Goal: Task Accomplishment & Management: Manage account settings

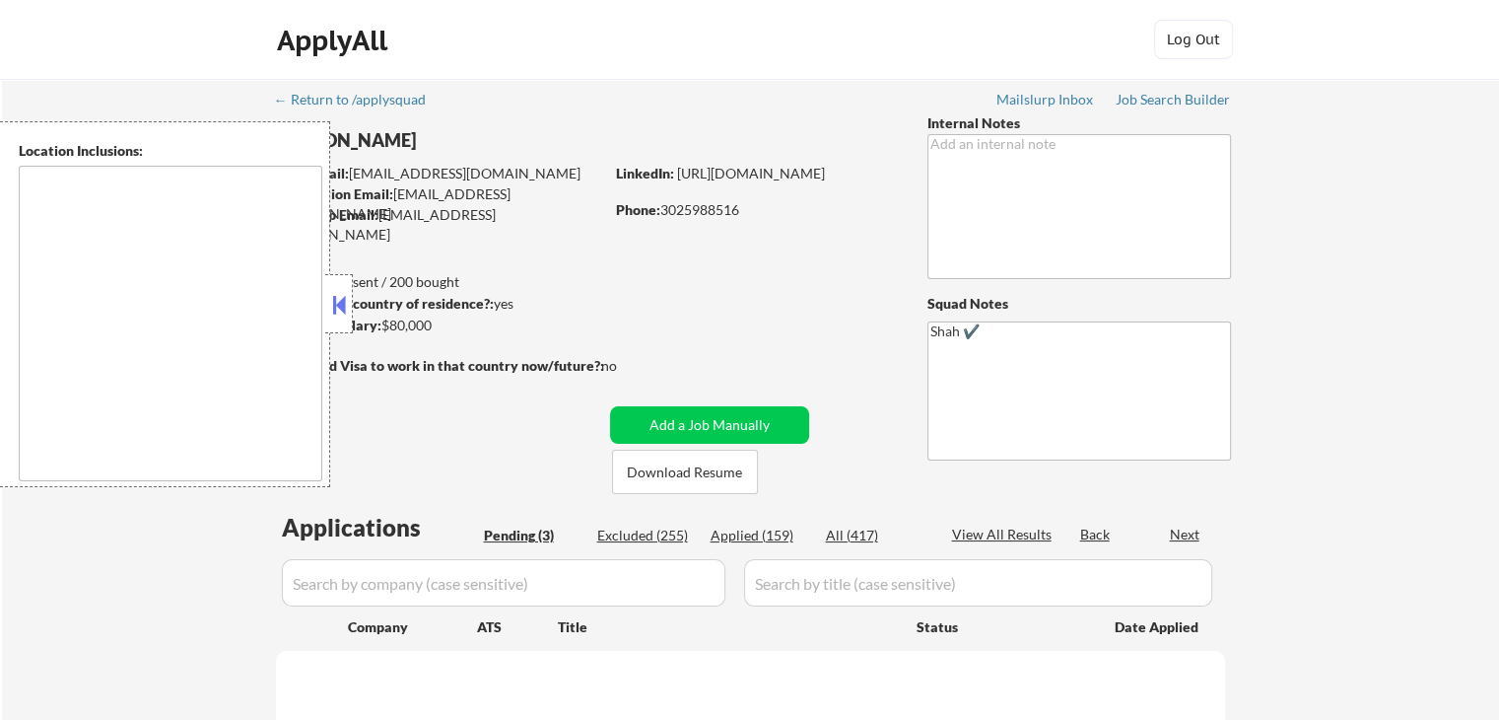
type textarea "[GEOGRAPHIC_DATA], DE [GEOGRAPHIC_DATA], [GEOGRAPHIC_DATA], DE [GEOGRAPHIC_DATA…"
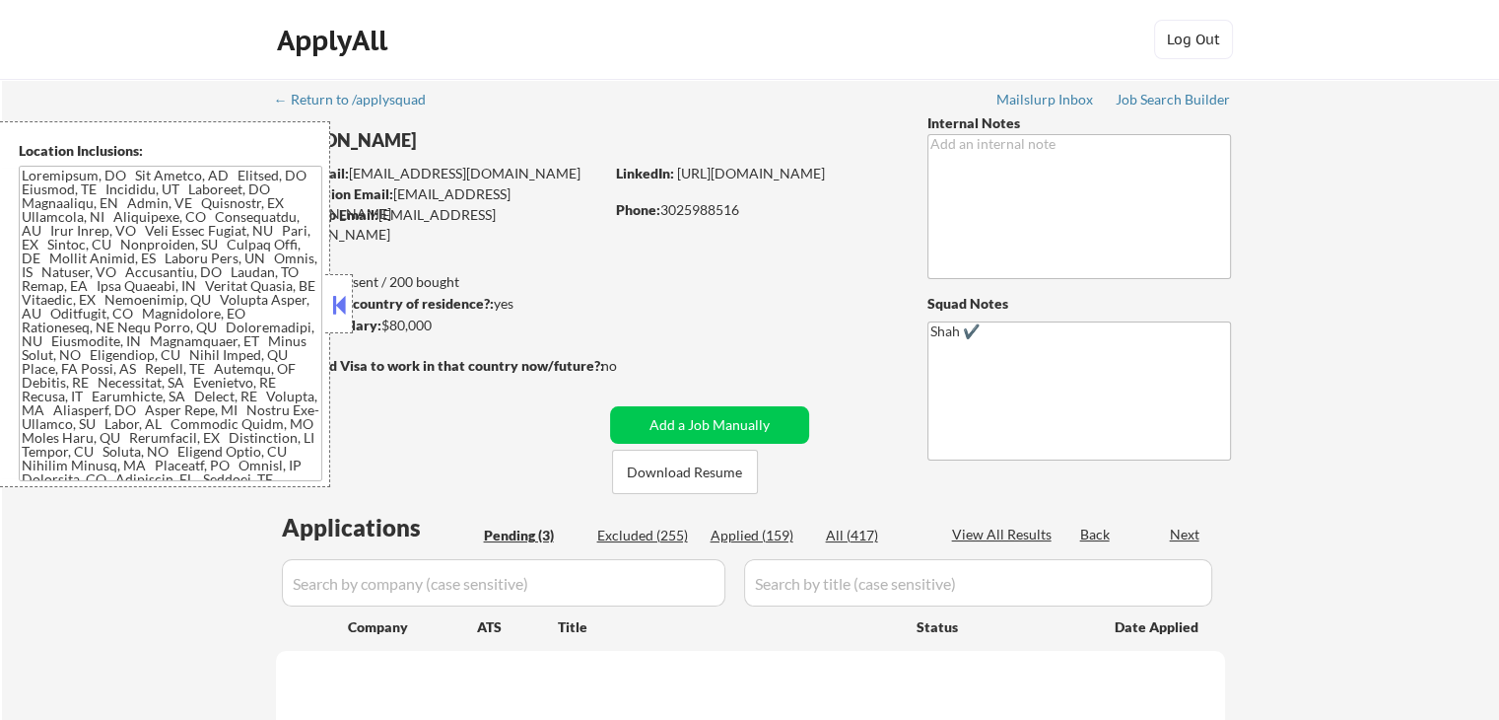
select select ""pending""
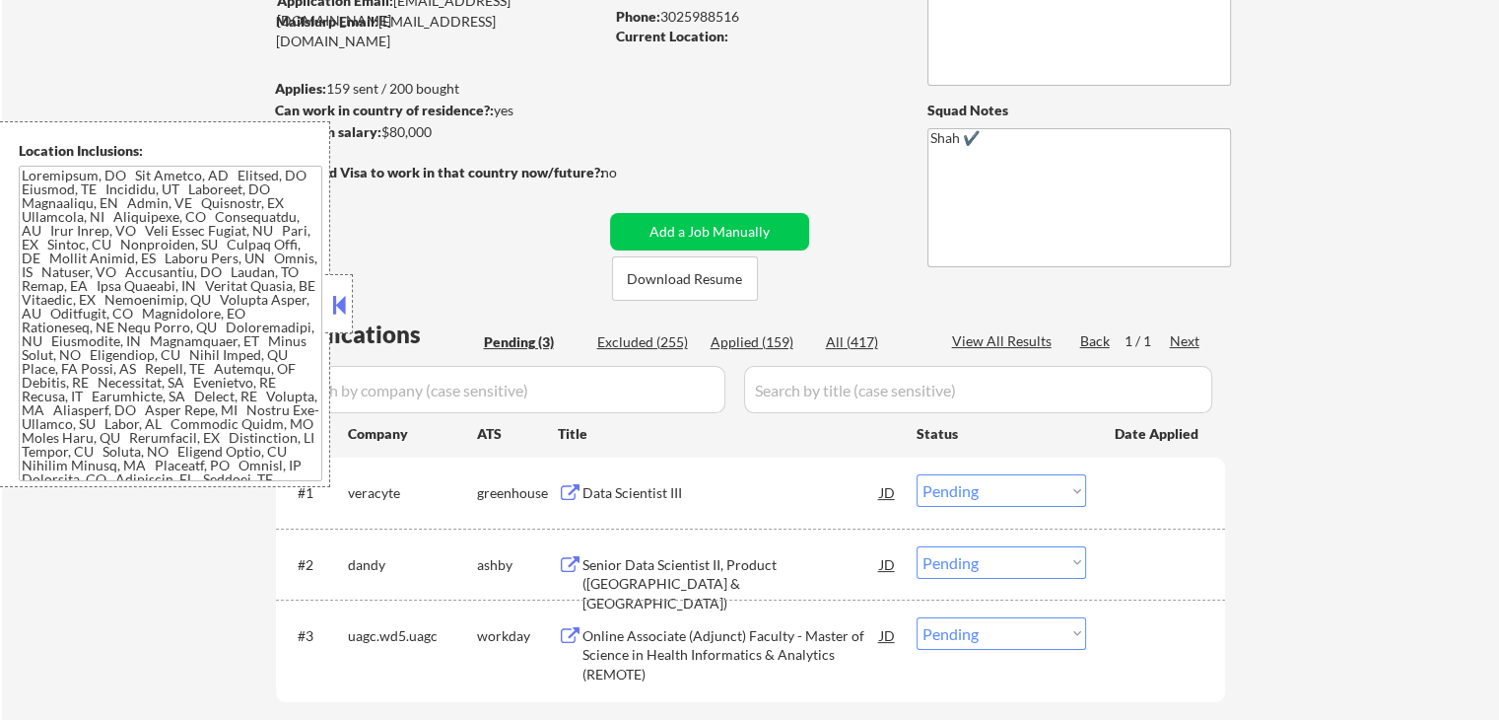
scroll to position [394, 0]
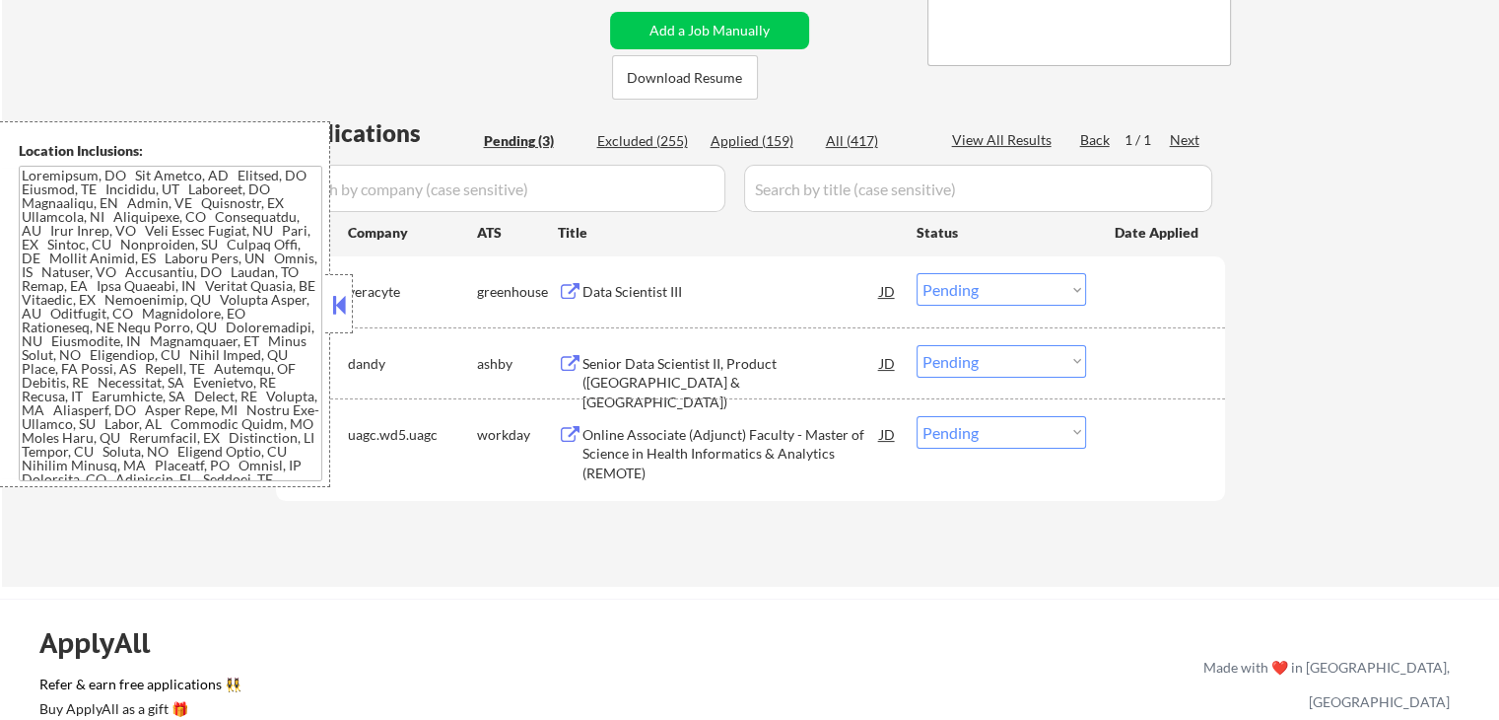
click at [655, 292] on div "Data Scientist III" at bounding box center [732, 292] width 298 height 20
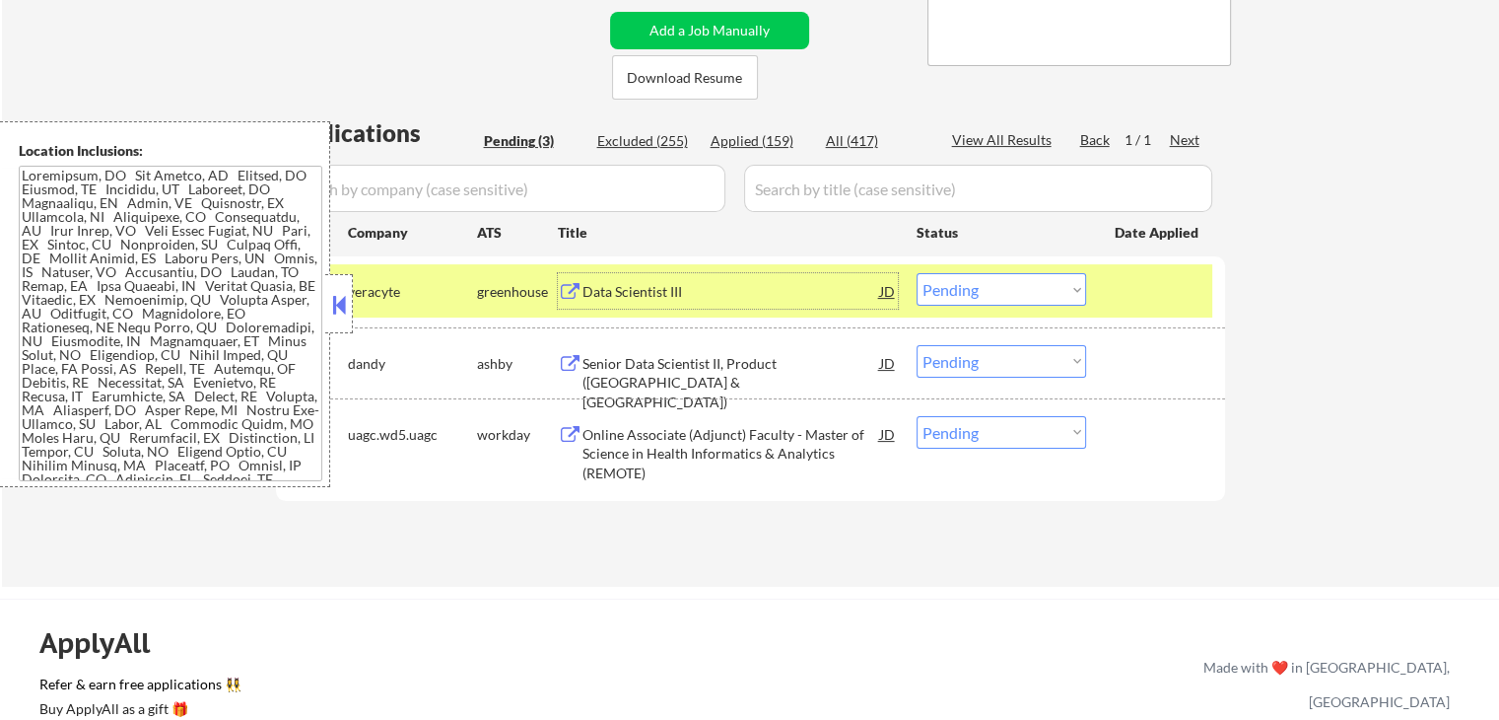
click at [698, 279] on div "Data Scientist III" at bounding box center [732, 290] width 298 height 35
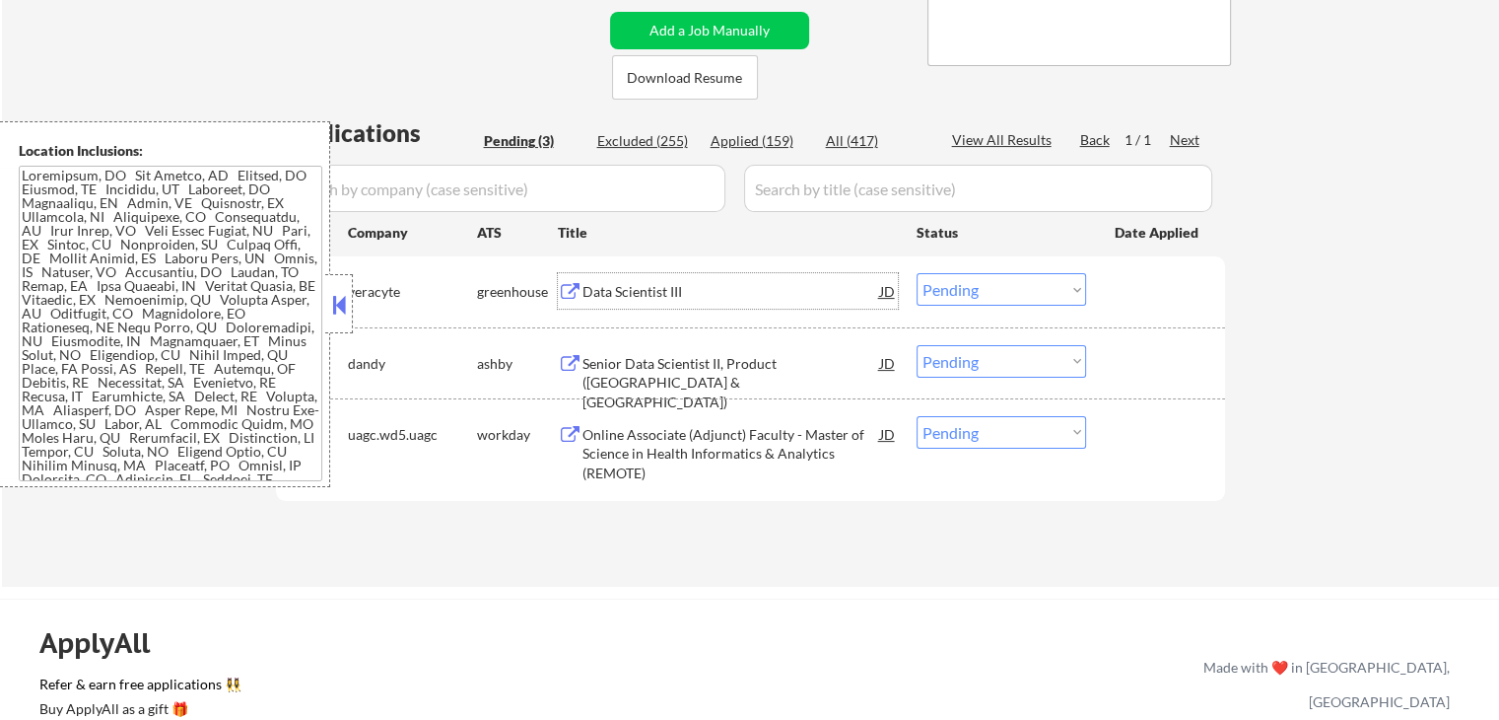
click at [808, 354] on div "Senior Data Scientist II, Product ([GEOGRAPHIC_DATA] & [GEOGRAPHIC_DATA])" at bounding box center [732, 383] width 298 height 58
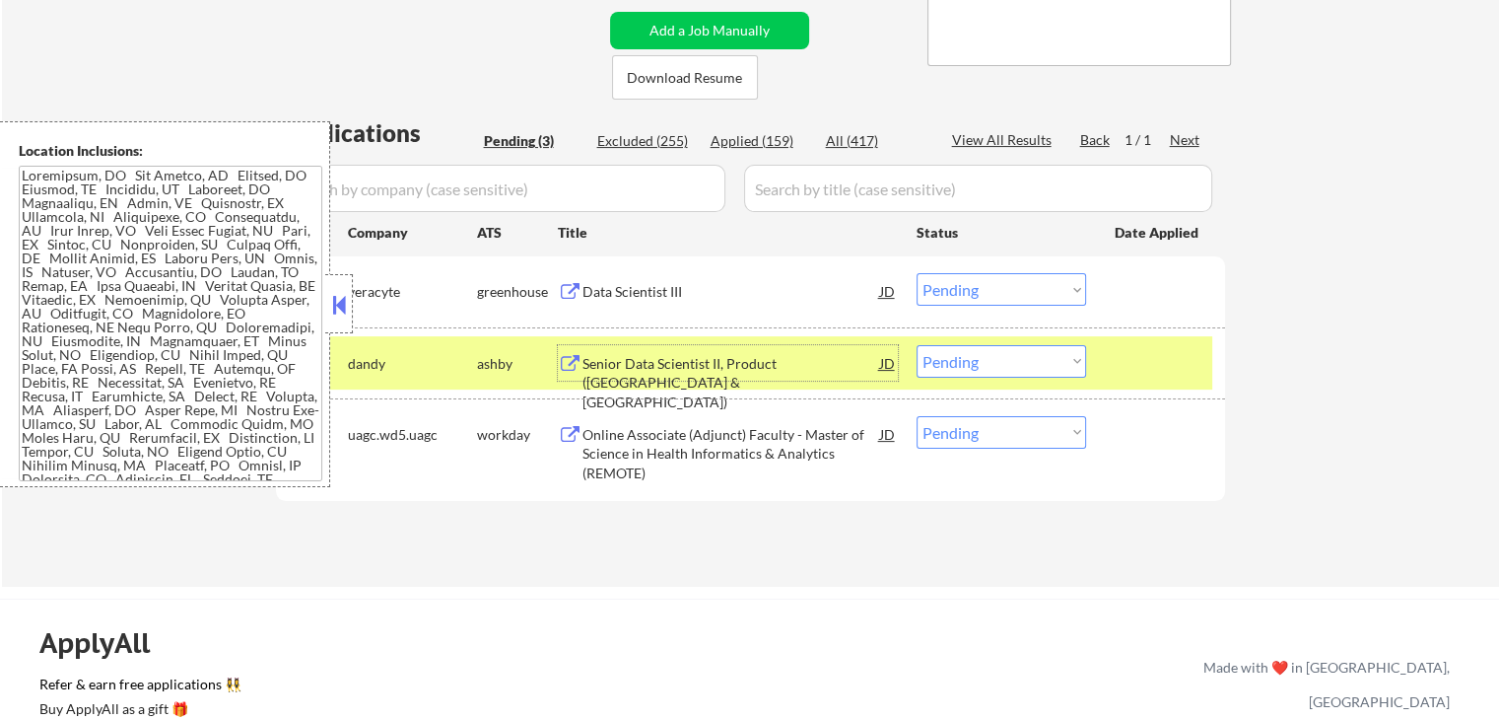
click at [986, 290] on select "Choose an option... Pending Applied Excluded (Questions) Excluded (Expired) Exc…" at bounding box center [1002, 289] width 170 height 33
click at [917, 273] on select "Choose an option... Pending Applied Excluded (Questions) Excluded (Expired) Exc…" at bounding box center [1002, 289] width 170 height 33
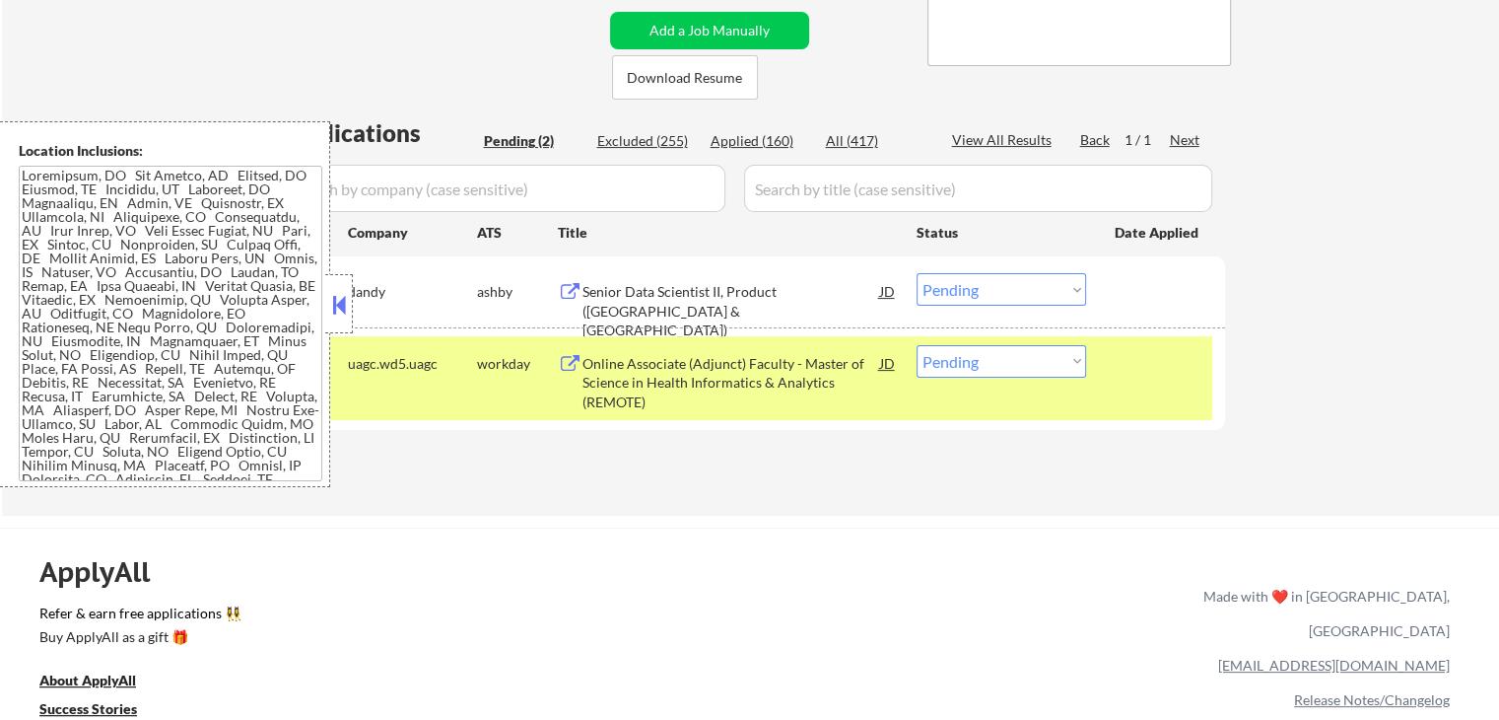
click at [793, 376] on div "Online Associate (Adjunct) Faculty - Master of Science in Health Informatics & …" at bounding box center [732, 383] width 298 height 58
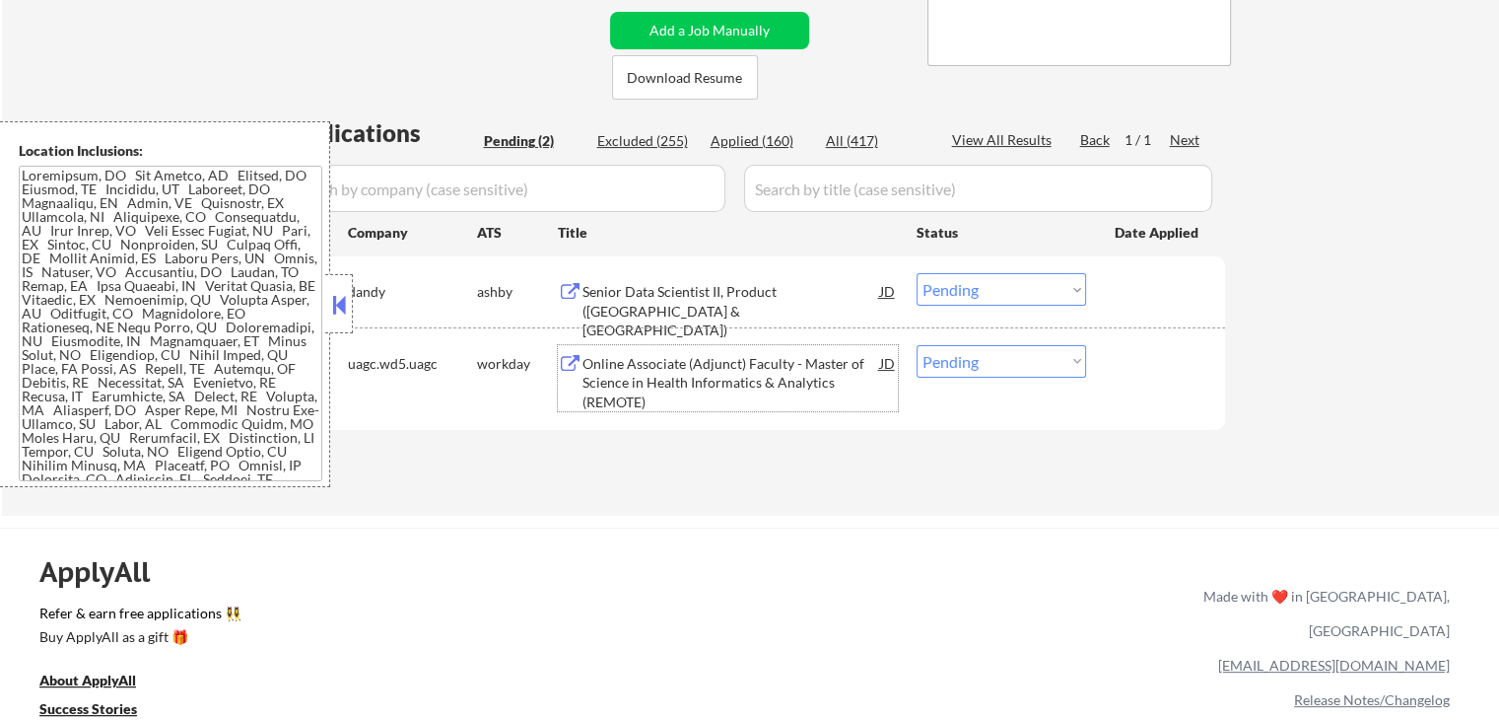
drag, startPoint x: 1001, startPoint y: 292, endPoint x: 1004, endPoint y: 303, distance: 11.5
click at [1001, 292] on select "Choose an option... Pending Applied Excluded (Questions) Excluded (Expired) Exc…" at bounding box center [1002, 289] width 170 height 33
click at [917, 273] on select "Choose an option... Pending Applied Excluded (Questions) Excluded (Expired) Exc…" at bounding box center [1002, 289] width 170 height 33
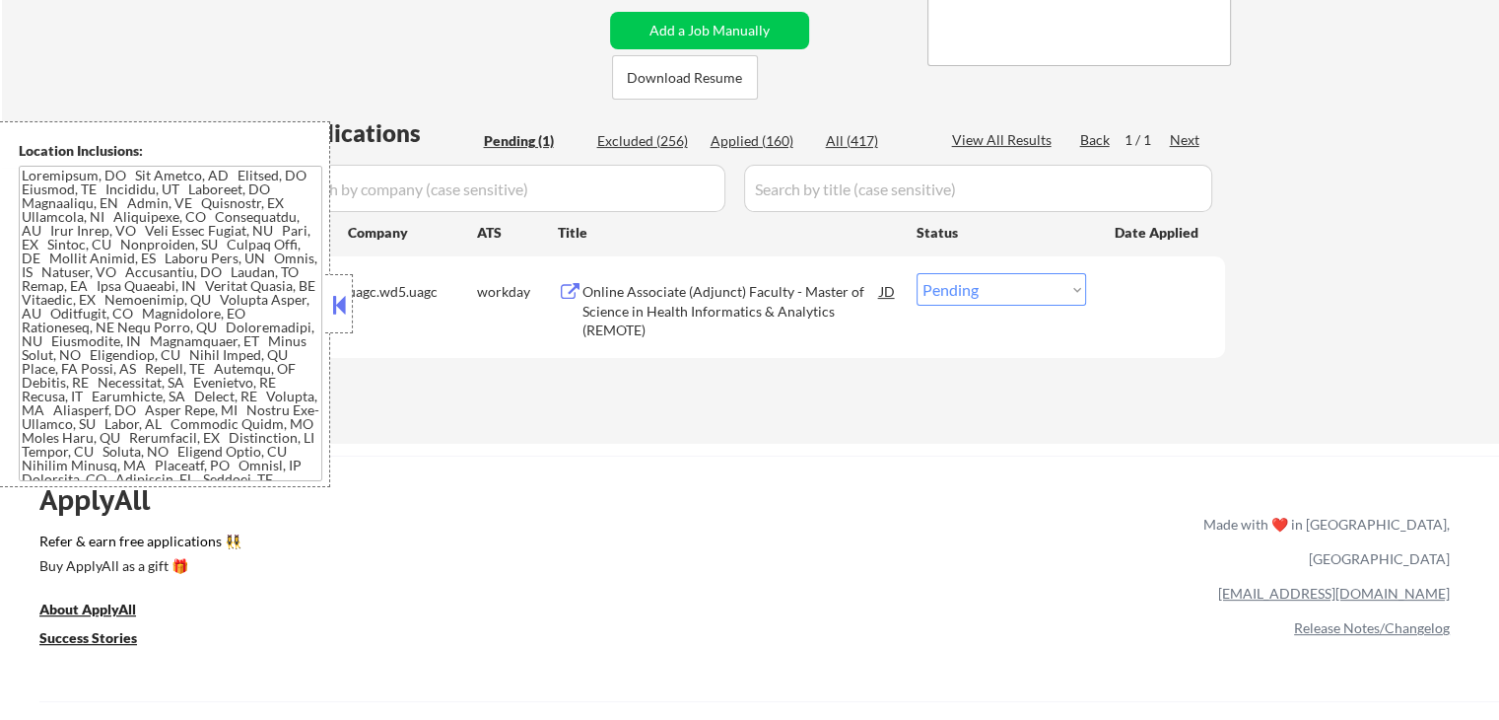
click at [982, 294] on select "Choose an option... Pending Applied Excluded (Questions) Excluded (Expired) Exc…" at bounding box center [1002, 289] width 170 height 33
select select ""excluded__salary_""
click at [917, 273] on select "Choose an option... Pending Applied Excluded (Questions) Excluded (Expired) Exc…" at bounding box center [1002, 289] width 170 height 33
click at [930, 505] on div "ApplyAll Refer & earn free applications 👯‍♀️ Buy ApplyAll as a gift 🎁 About App…" at bounding box center [749, 625] width 1499 height 312
